Goal: Task Accomplishment & Management: Use online tool/utility

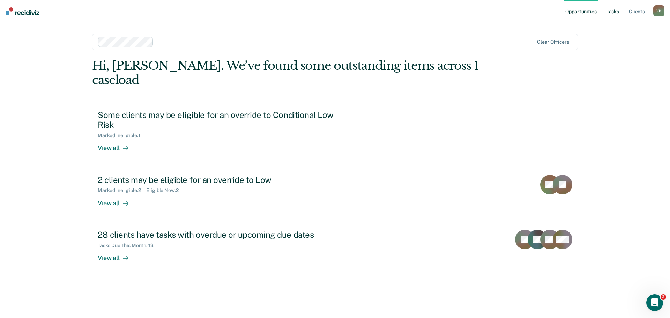
click at [614, 11] on link "Tasks" at bounding box center [612, 11] width 15 height 22
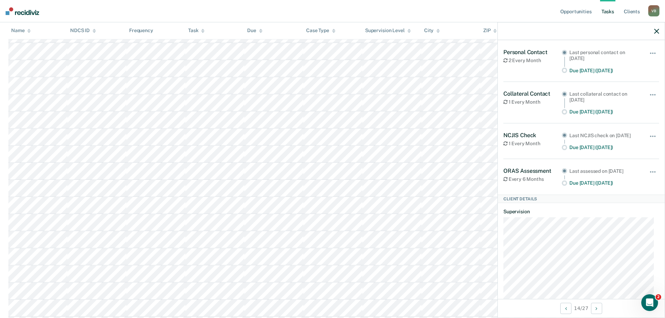
scroll to position [13, 0]
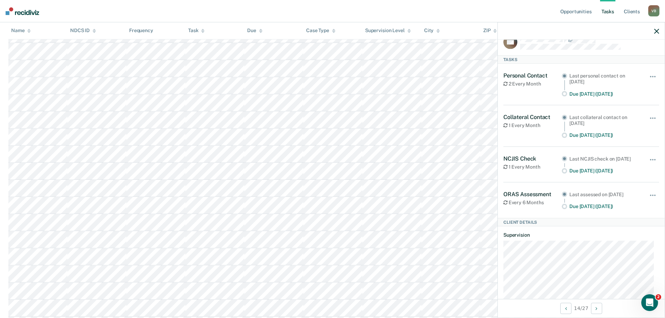
click at [655, 31] on icon "button" at bounding box center [656, 31] width 5 height 5
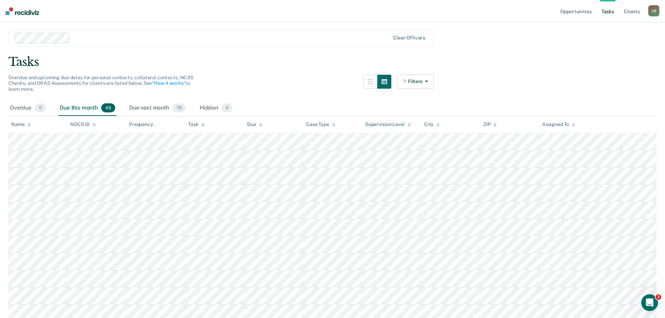
scroll to position [0, 0]
